Goal: Task Accomplishment & Management: Manage account settings

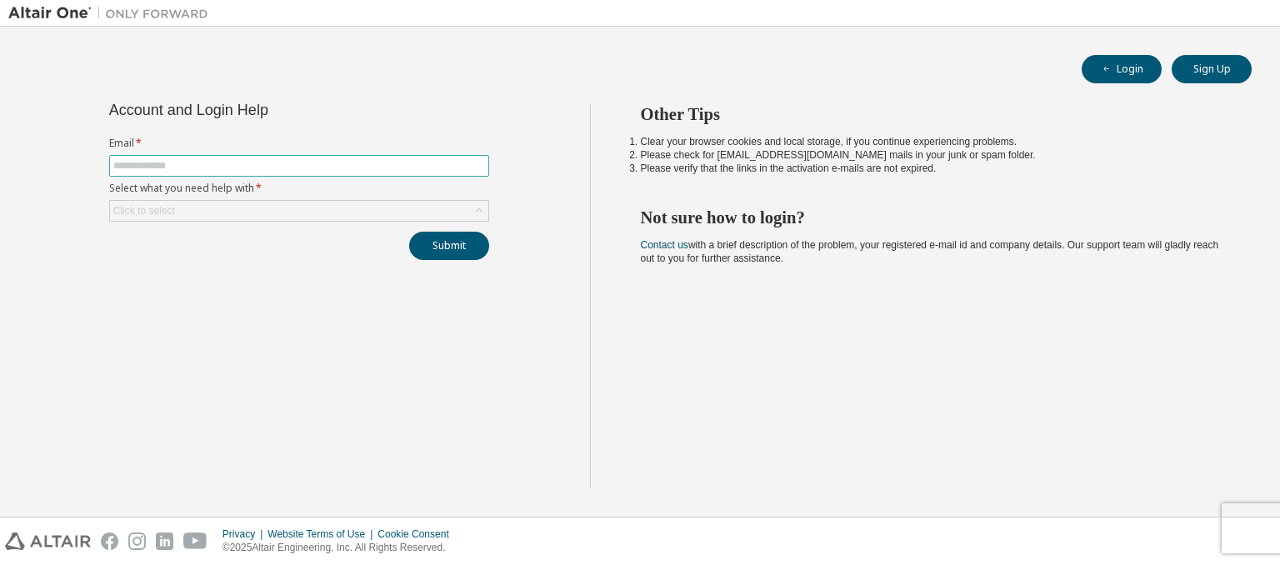
click at [412, 156] on span at bounding box center [299, 166] width 380 height 22
click at [402, 167] on input "text" at bounding box center [299, 165] width 372 height 13
type input "**********"
click at [327, 201] on div "Click to select" at bounding box center [299, 211] width 378 height 20
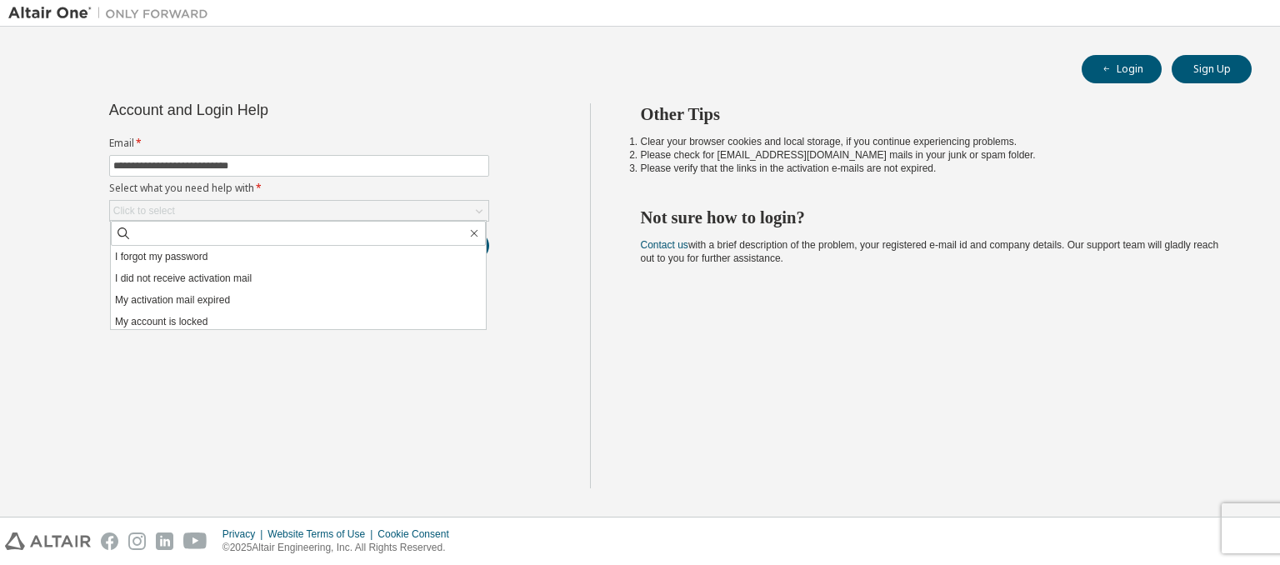
click at [232, 363] on div "**********" at bounding box center [298, 295] width 581 height 385
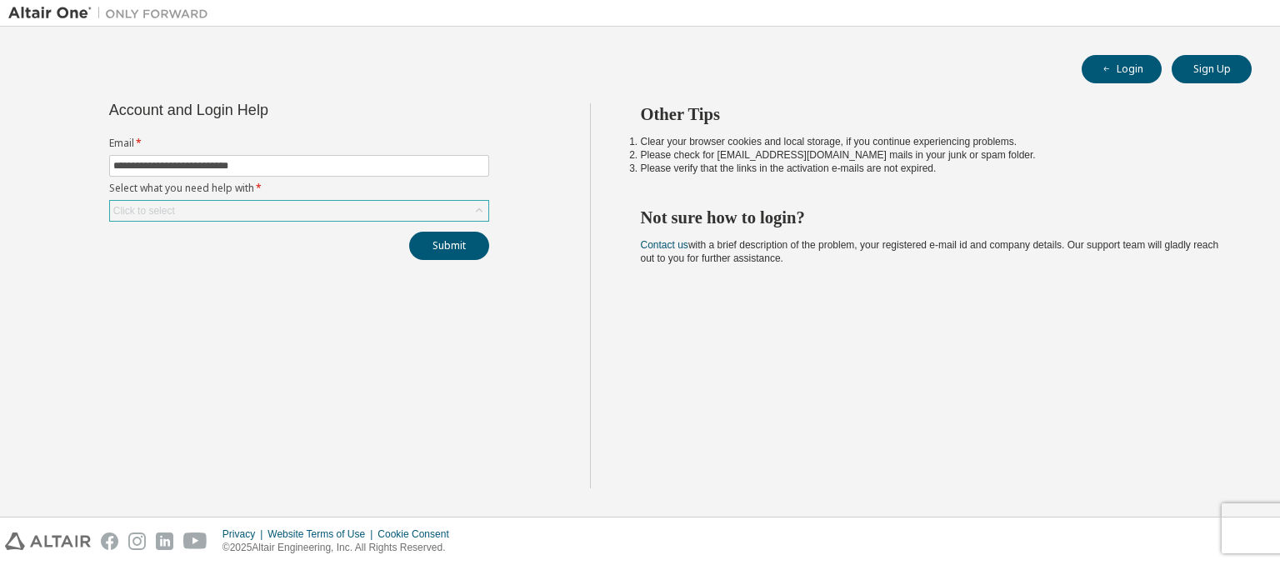
click at [383, 204] on div "Click to select" at bounding box center [299, 211] width 378 height 20
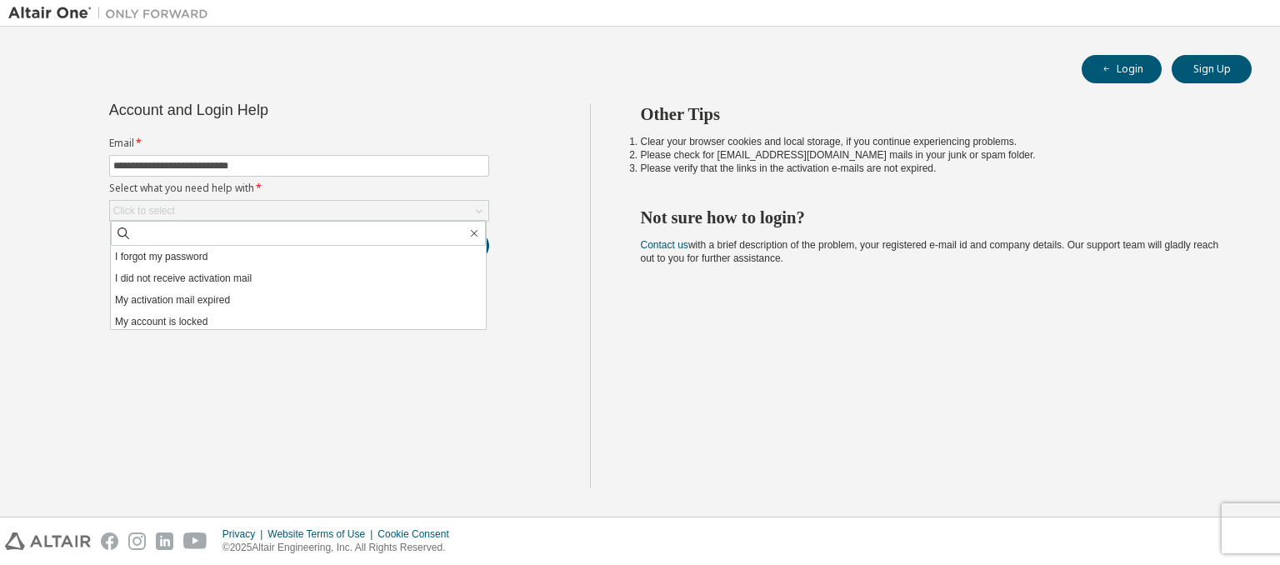
click at [310, 386] on div "**********" at bounding box center [298, 295] width 581 height 385
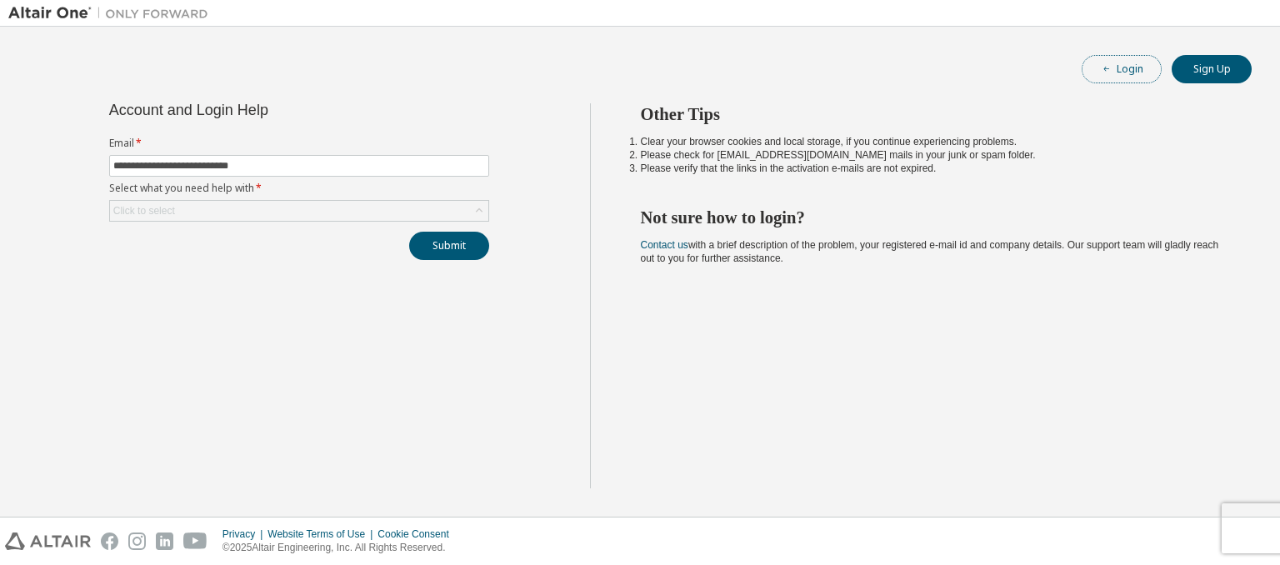
click at [1131, 58] on button "Login" at bounding box center [1121, 69] width 80 height 28
click at [643, 245] on link "Contact us" at bounding box center [664, 245] width 47 height 12
click at [666, 247] on link "Contact us" at bounding box center [664, 245] width 47 height 12
click at [654, 242] on link "Contact us" at bounding box center [664, 245] width 47 height 12
click at [656, 242] on link "Contact us" at bounding box center [664, 245] width 47 height 12
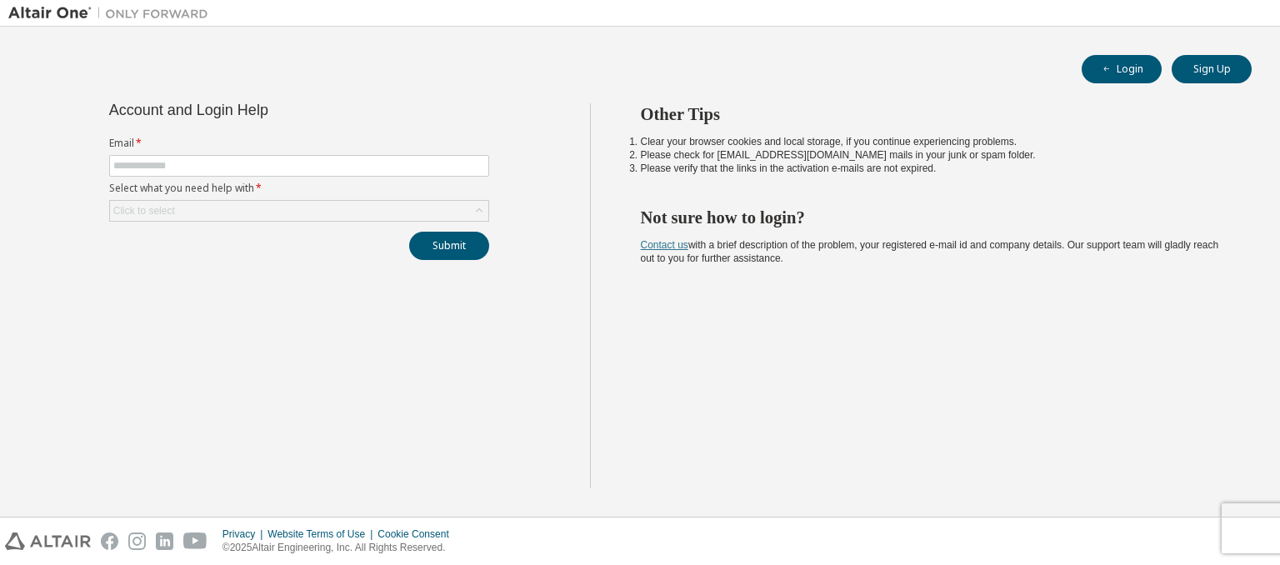
click at [676, 247] on link "Contact us" at bounding box center [664, 245] width 47 height 12
click at [345, 166] on input "text" at bounding box center [299, 165] width 372 height 13
type input "**********"
click at [219, 207] on div "Click to select" at bounding box center [299, 211] width 378 height 20
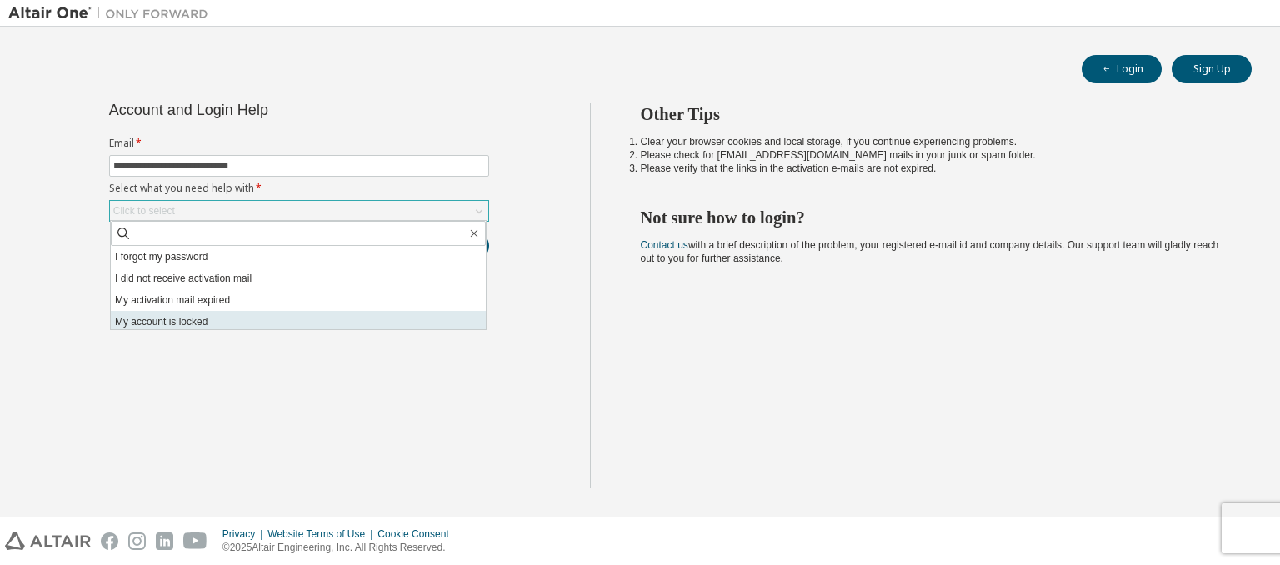
click at [182, 323] on li "My account is locked" at bounding box center [298, 322] width 375 height 22
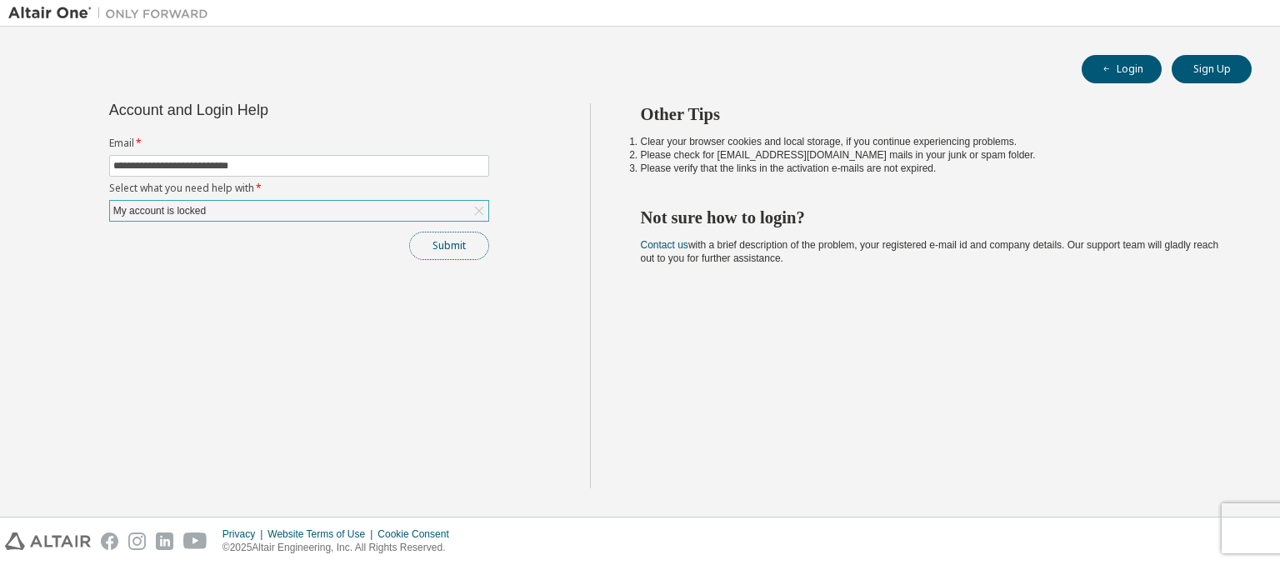
click at [422, 240] on button "Submit" at bounding box center [449, 246] width 80 height 28
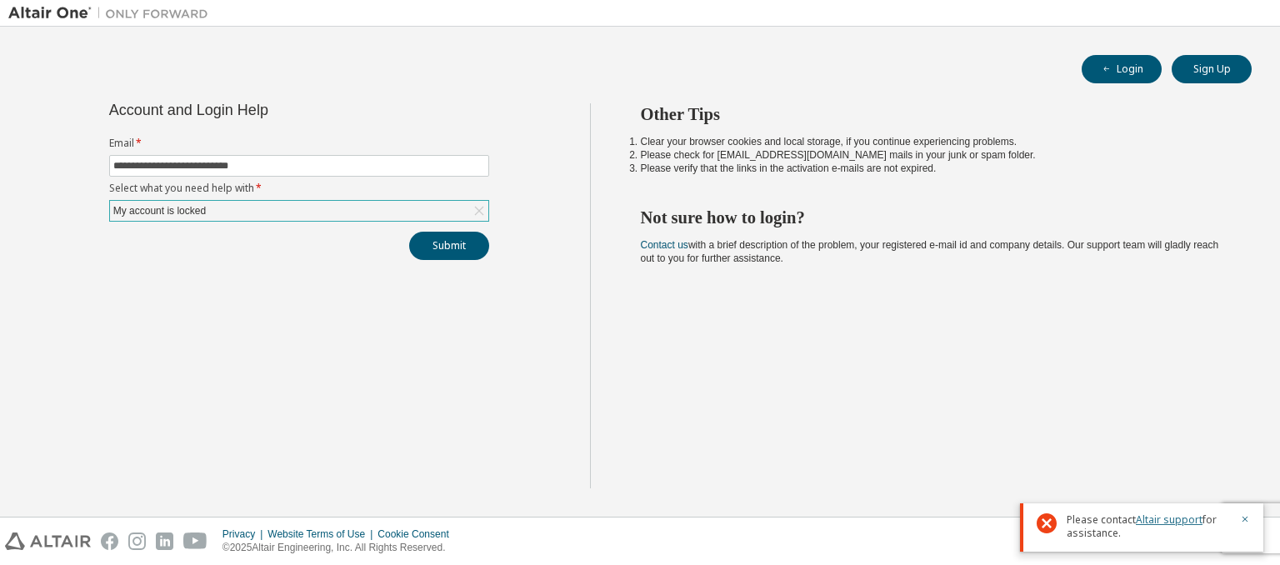
click at [1148, 516] on link "Altair support" at bounding box center [1168, 519] width 67 height 14
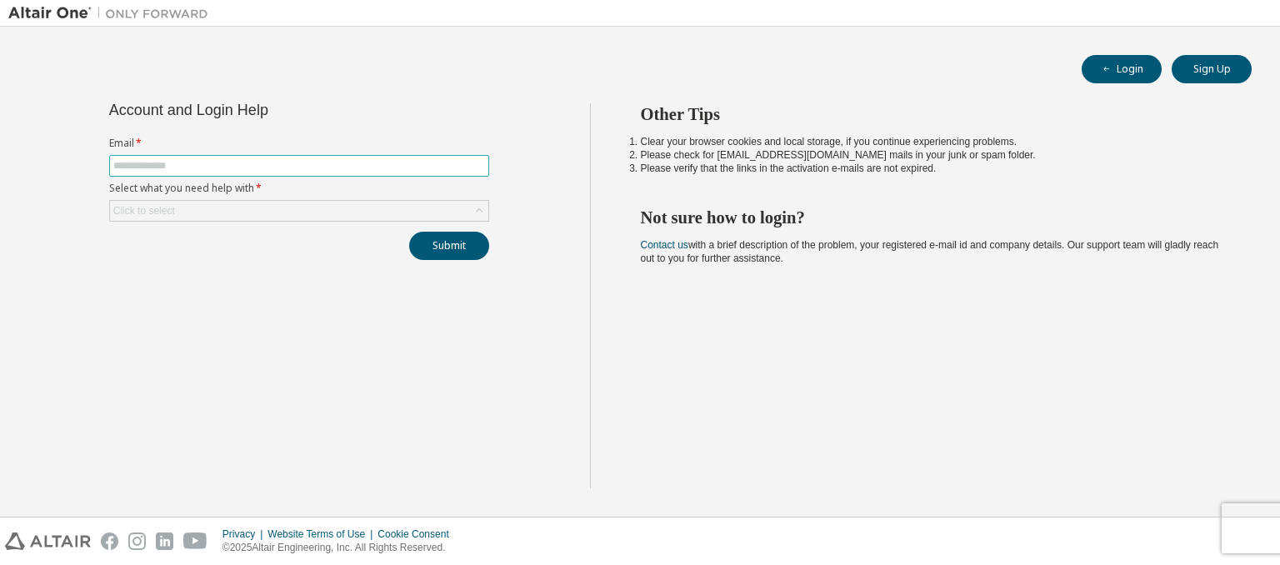
click at [291, 164] on input "text" at bounding box center [299, 165] width 372 height 13
type input "**********"
click at [291, 207] on div "Click to select" at bounding box center [299, 211] width 378 height 20
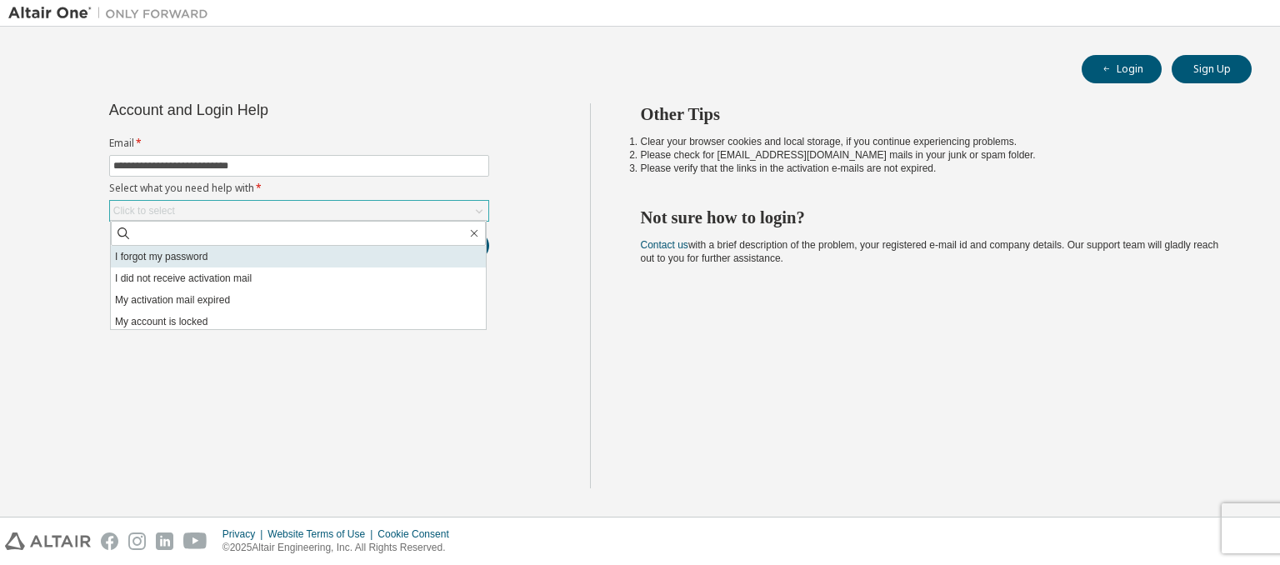
click at [218, 255] on li "I forgot my password" at bounding box center [298, 257] width 375 height 22
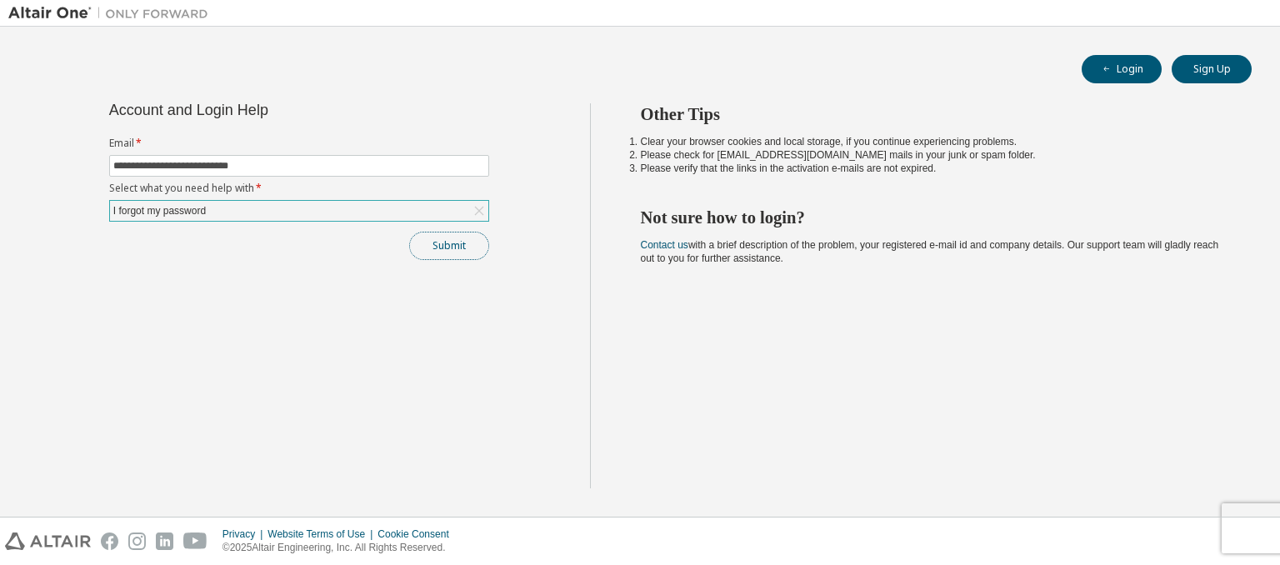
click at [440, 251] on button "Submit" at bounding box center [449, 246] width 80 height 28
click at [1119, 57] on button "Login" at bounding box center [1121, 69] width 80 height 28
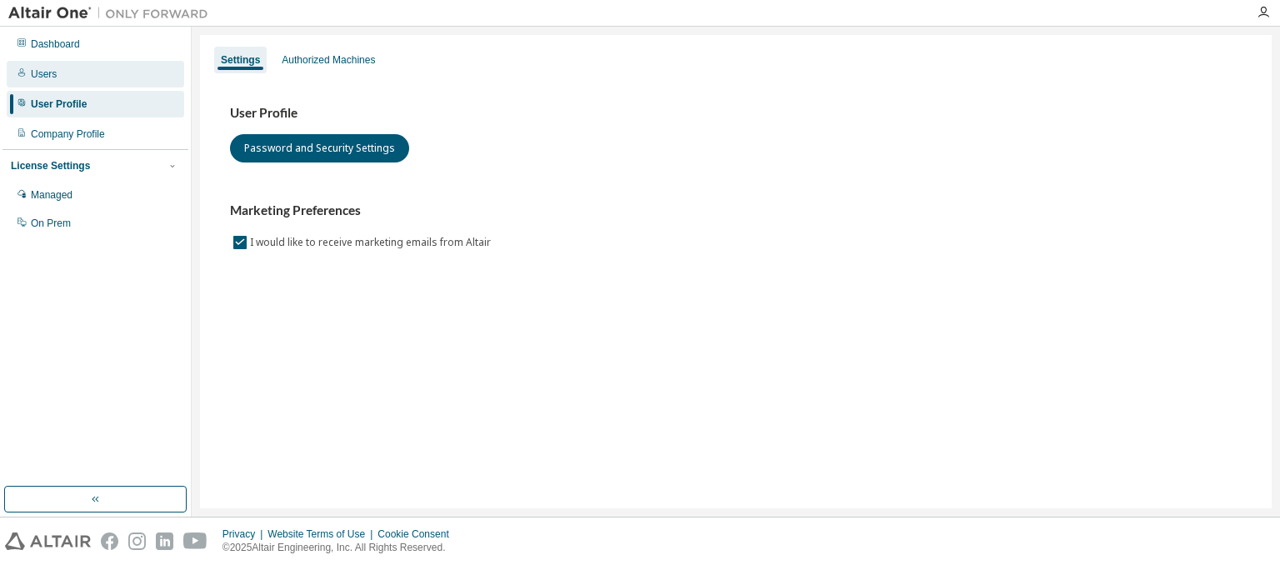
click at [78, 78] on div "Users" at bounding box center [95, 74] width 177 height 27
